Goal: Find specific page/section: Find specific page/section

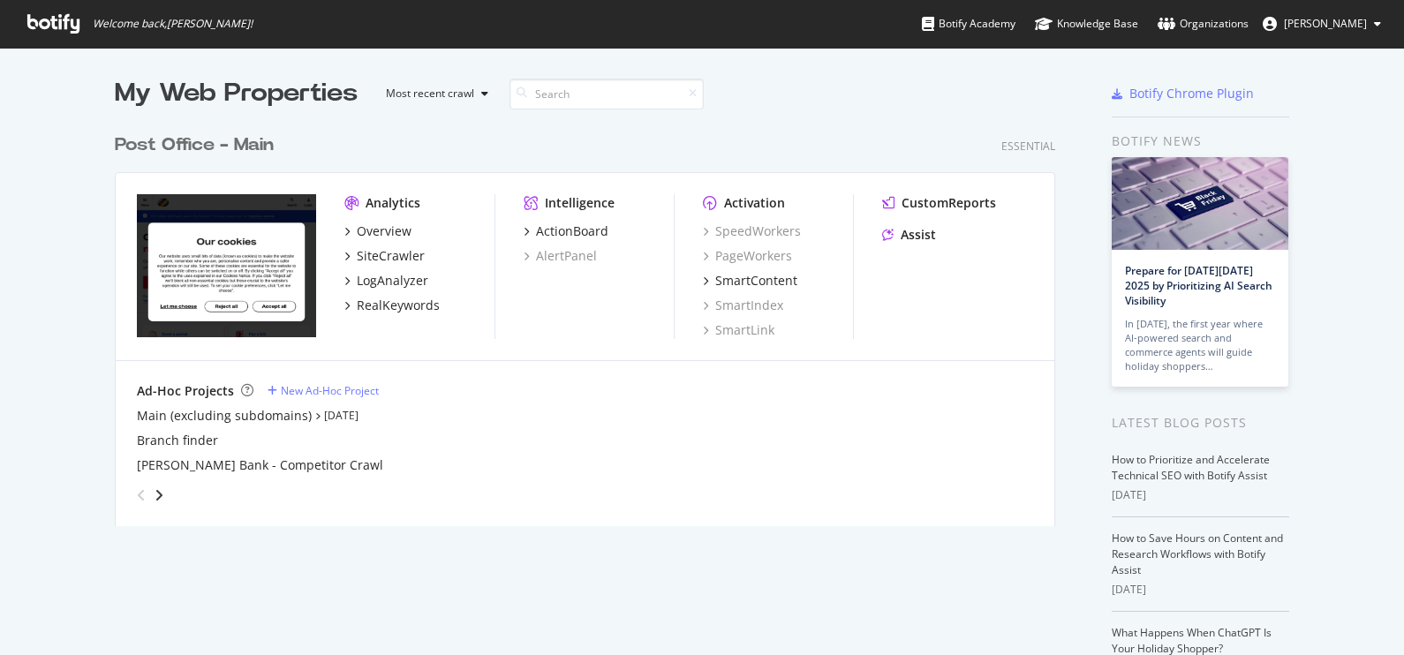
scroll to position [638, 1370]
click at [1369, 132] on div "My Web Properties Most recent crawl Post Office - Main Essential Analytics Over…" at bounding box center [702, 456] width 1404 height 816
click at [375, 223] on div "Overview" at bounding box center [384, 232] width 55 height 18
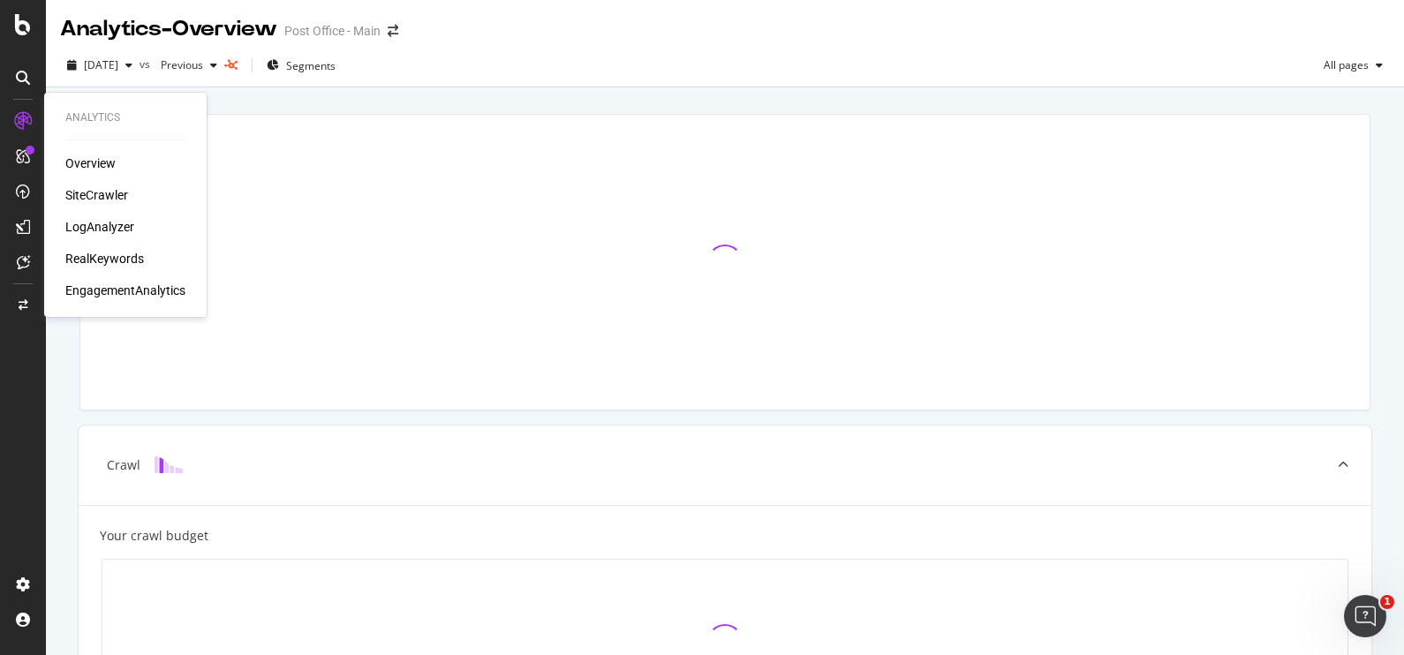
click at [89, 192] on div "SiteCrawler" at bounding box center [96, 195] width 63 height 18
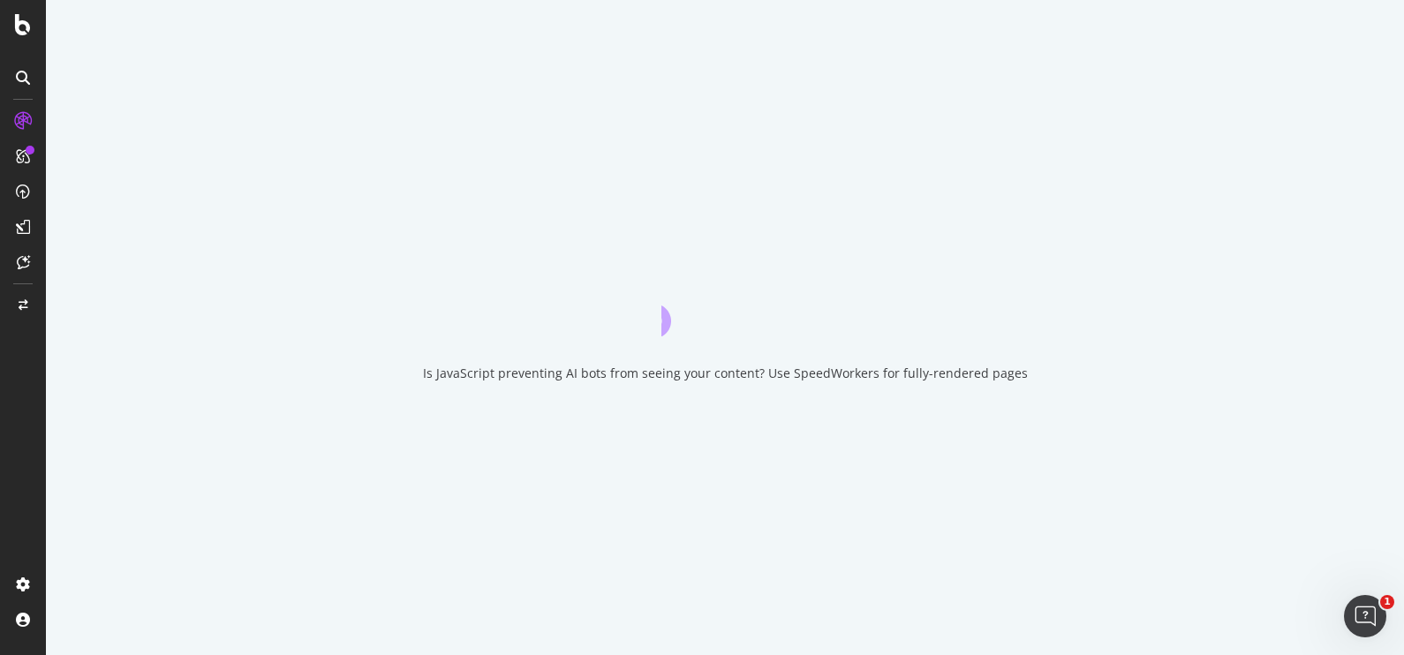
click at [417, 164] on div "Is JavaScript preventing AI bots from seeing your content? Use SpeedWorkers for…" at bounding box center [725, 327] width 1358 height 655
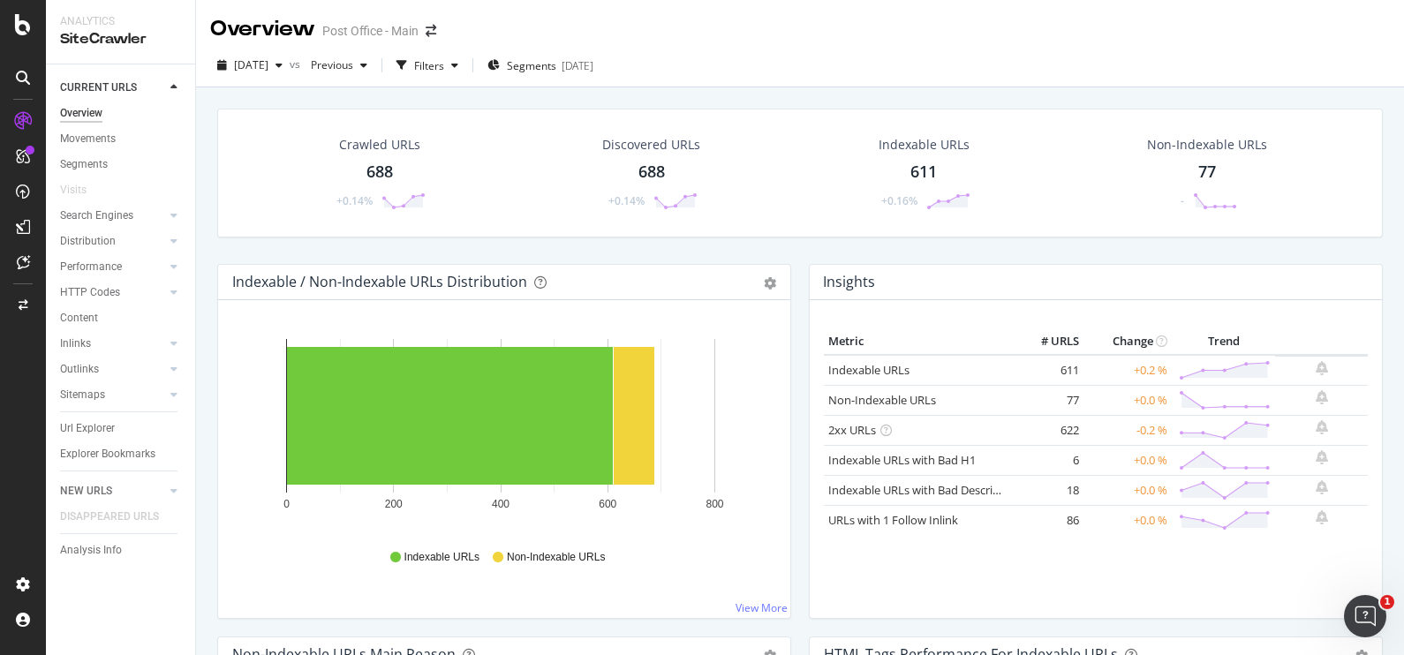
drag, startPoint x: 98, startPoint y: 428, endPoint x: 864, endPoint y: 642, distance: 794.9
click at [98, 428] on div "Url Explorer" at bounding box center [87, 428] width 55 height 19
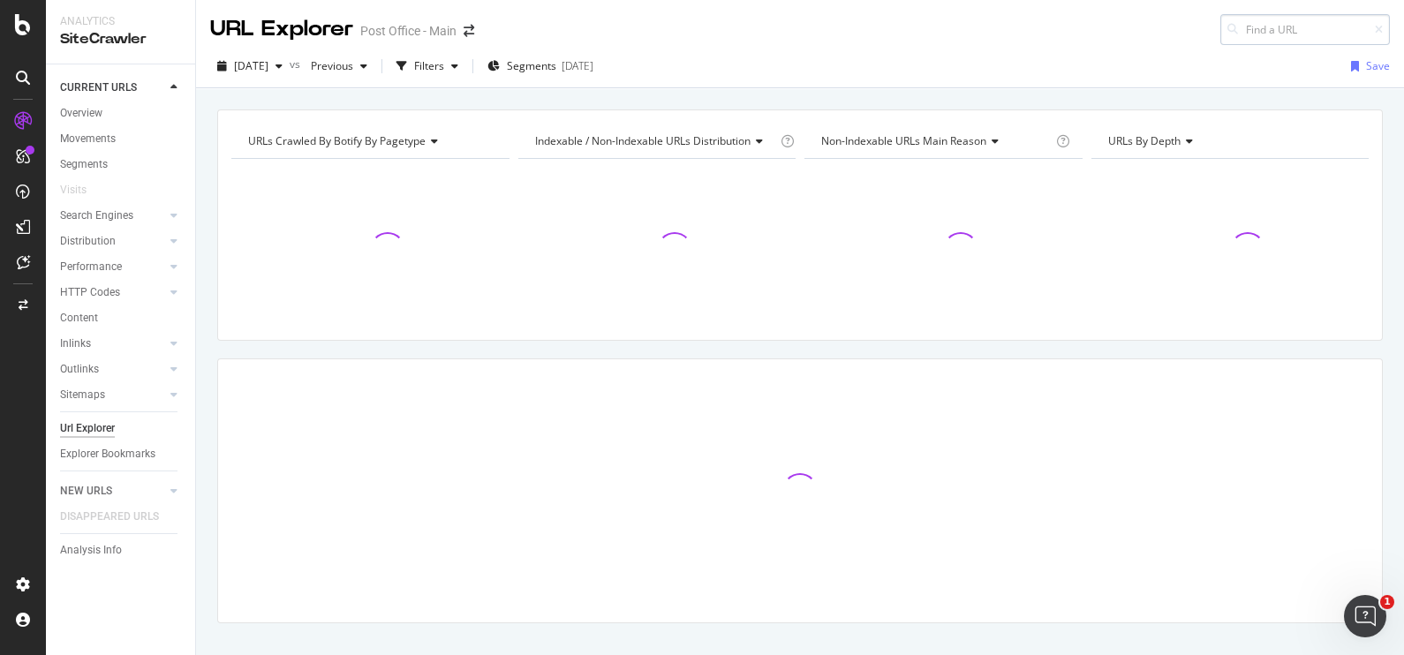
click at [1272, 30] on input at bounding box center [1305, 29] width 170 height 31
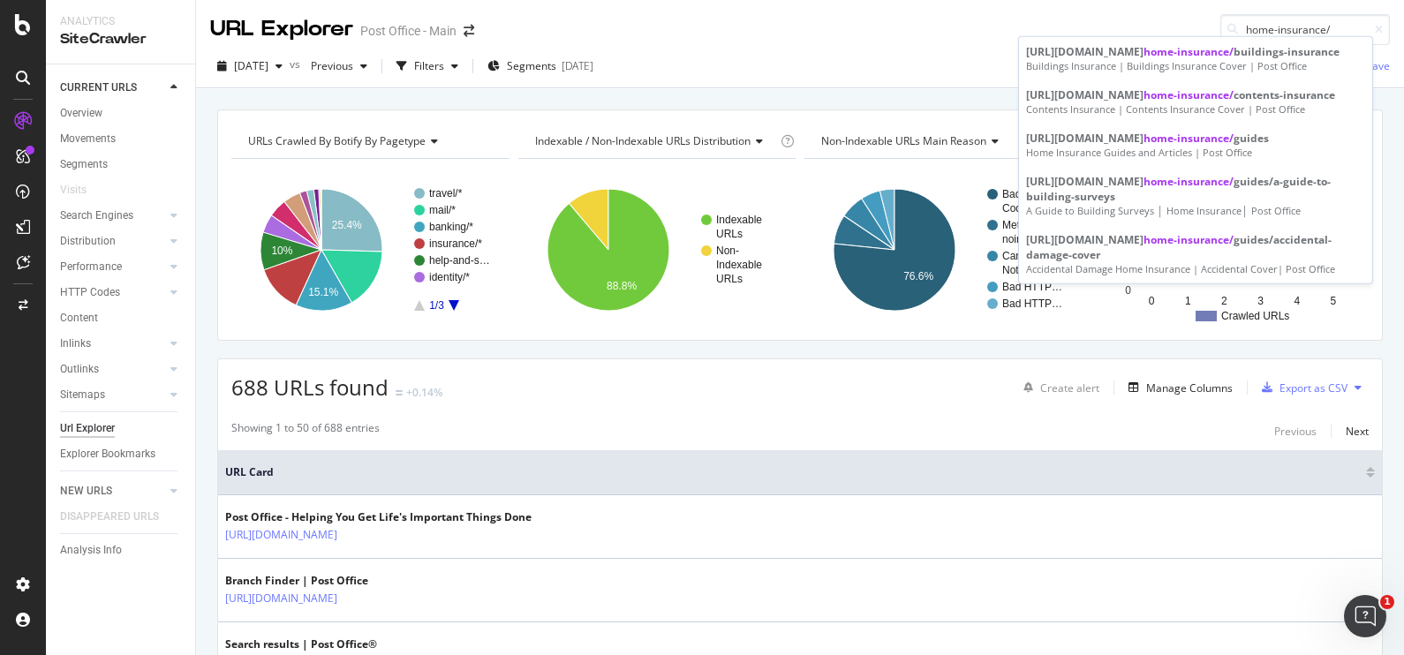
type input "home-insurance/"
